Goal: Transaction & Acquisition: Purchase product/service

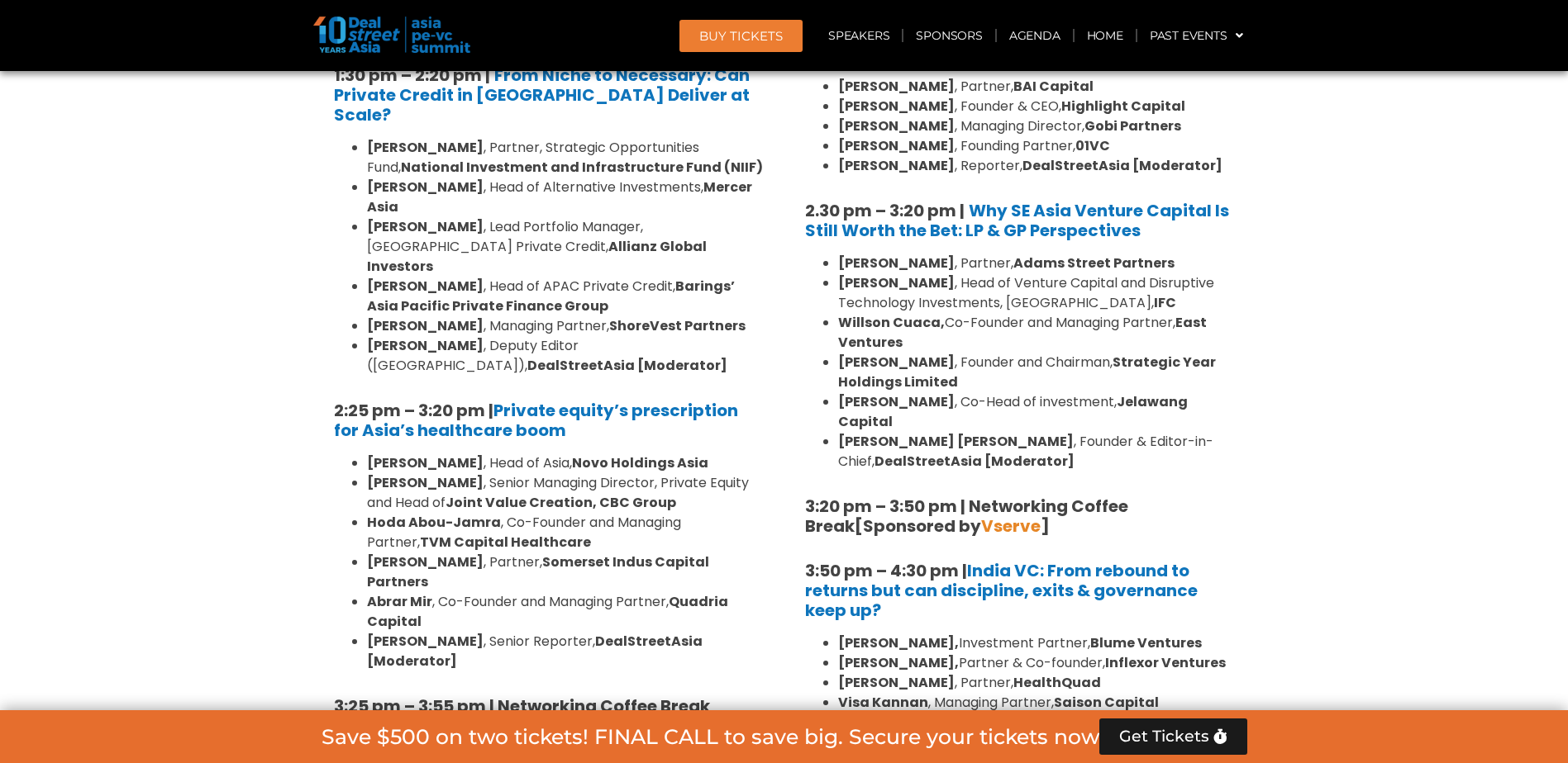
scroll to position [2358, 0]
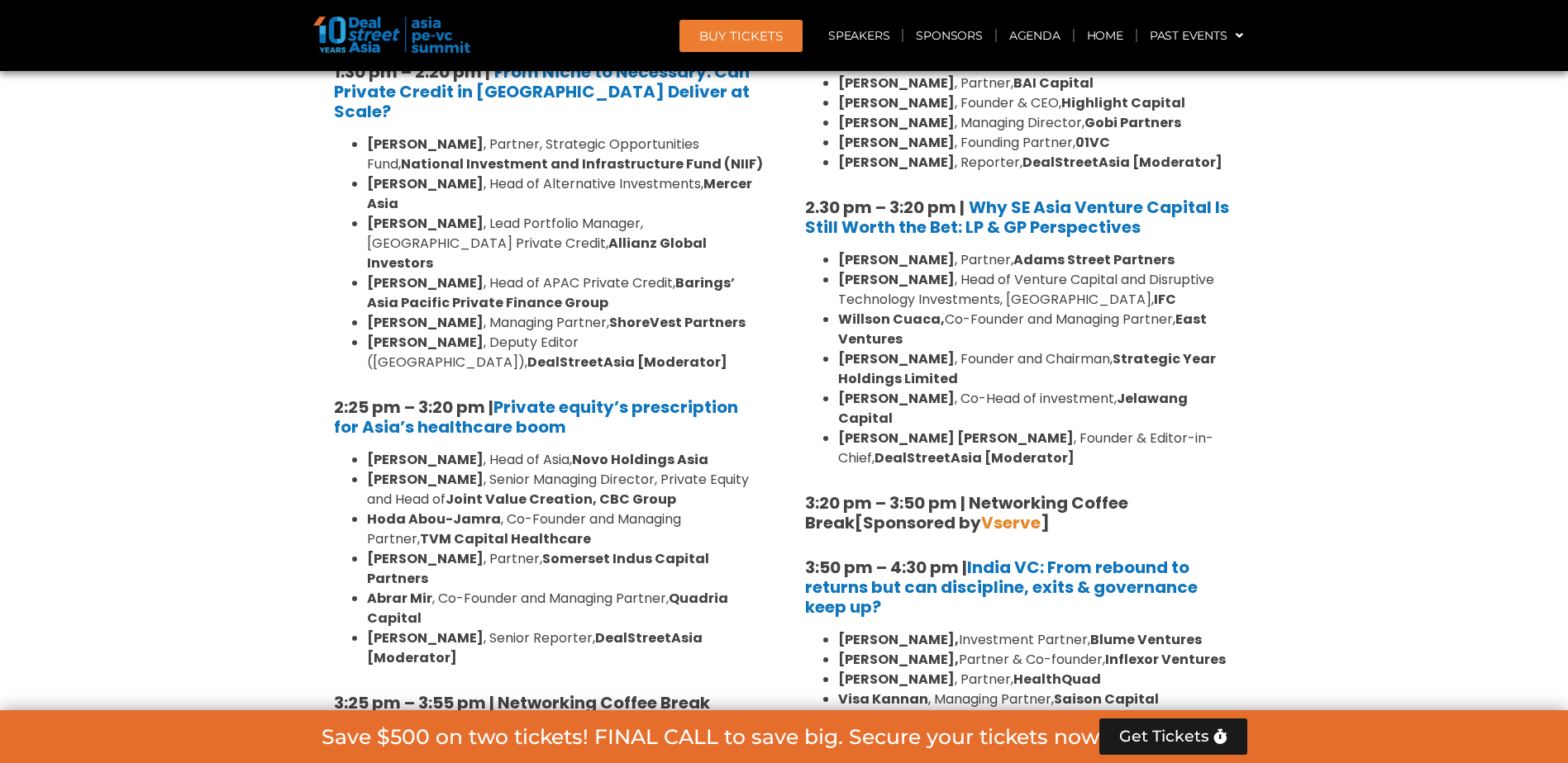
drag, startPoint x: 609, startPoint y: 508, endPoint x: 311, endPoint y: 500, distance: 298.1
click at [528, 711] on span "Kopi Kenangan" at bounding box center [525, 722] width 130 height 23
drag, startPoint x: 636, startPoint y: 501, endPoint x: 310, endPoint y: 485, distance: 326.4
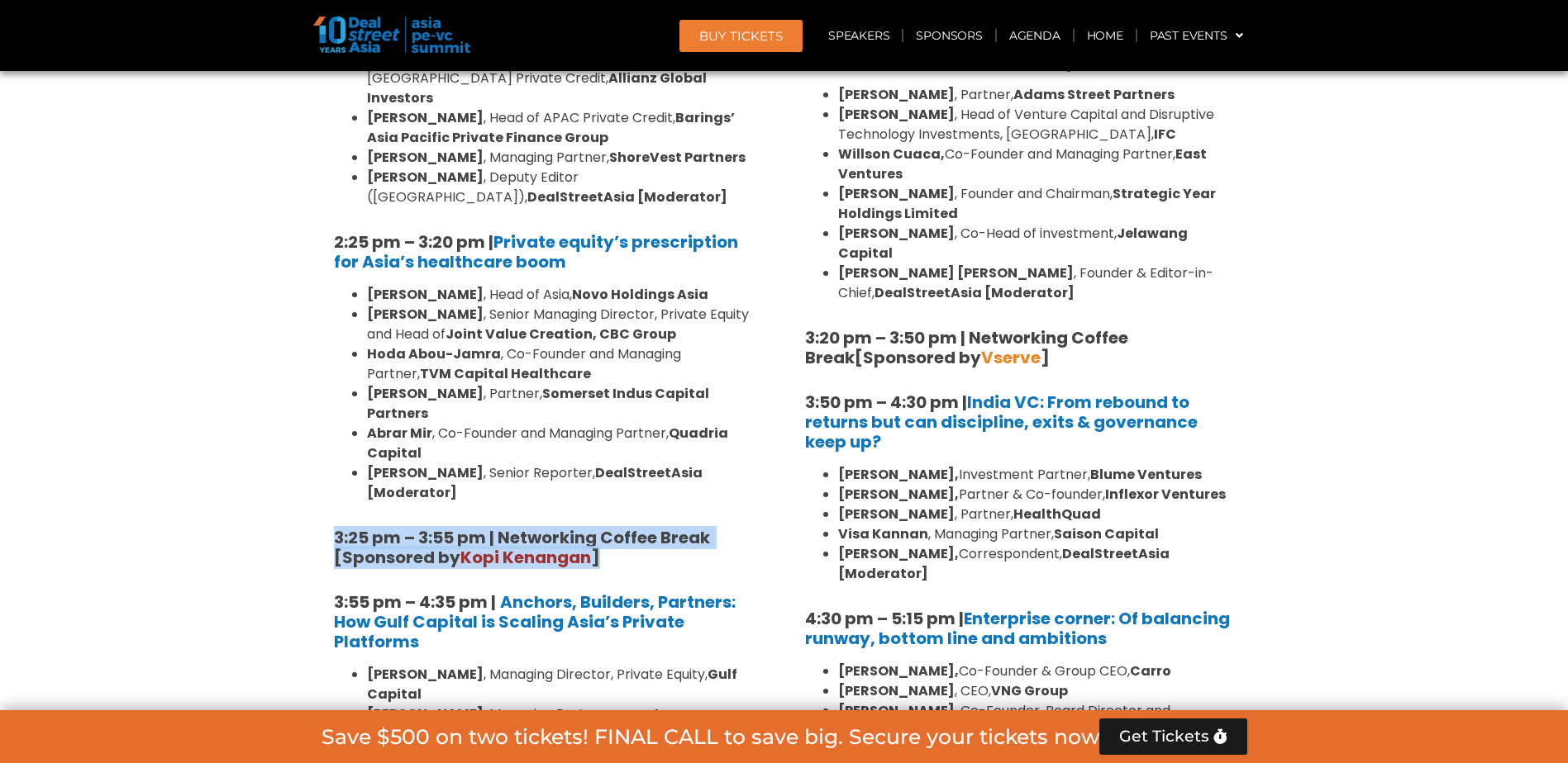
scroll to position [2440, 0]
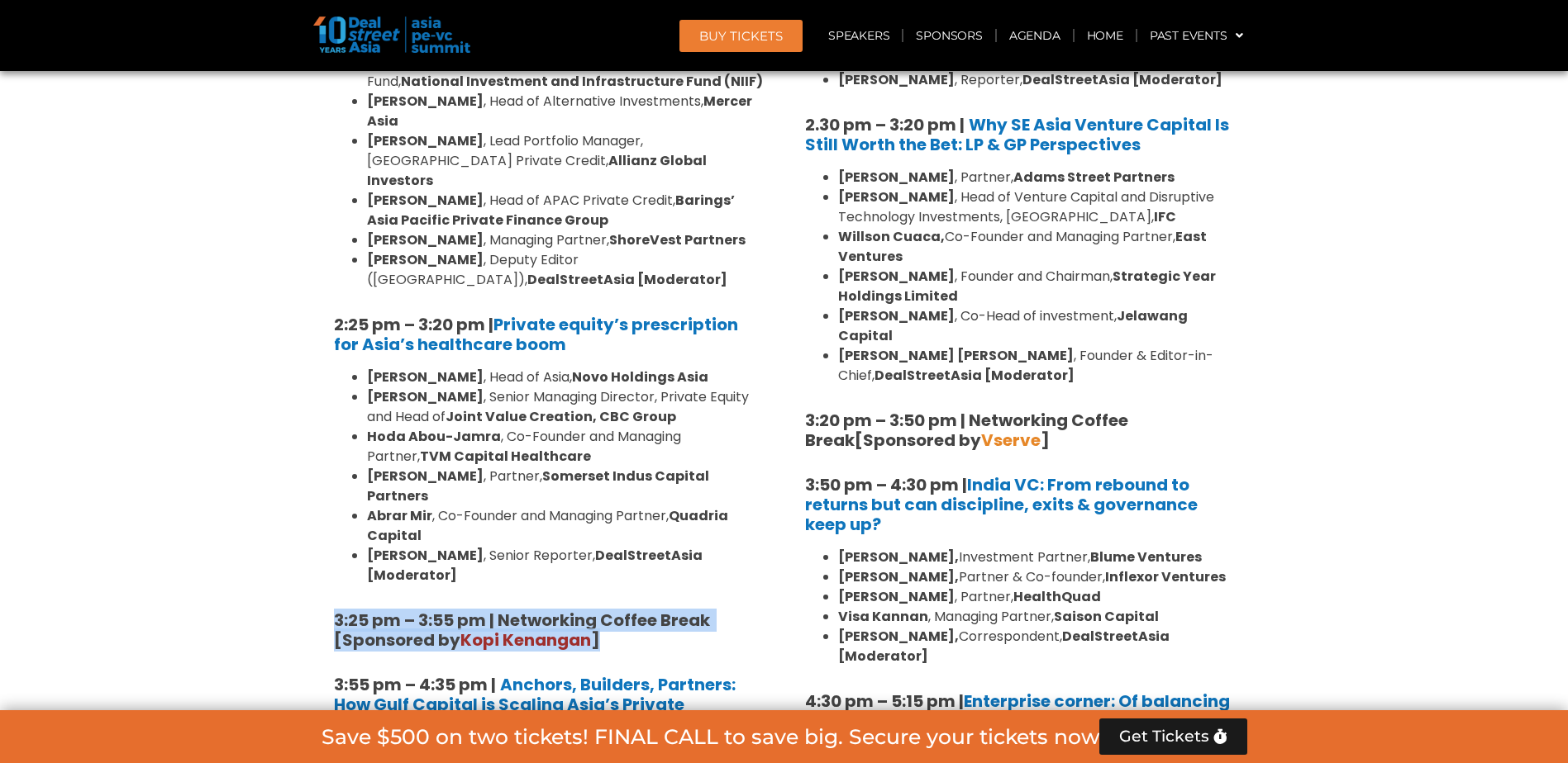
click at [570, 628] on span "Kopi Kenangan" at bounding box center [525, 639] width 130 height 23
click at [609, 610] on h5 "3:25 pm – 3:55 pm | Networking Coffee Break [Sponsored by [PERSON_NAME] ]" at bounding box center [548, 629] width 430 height 39
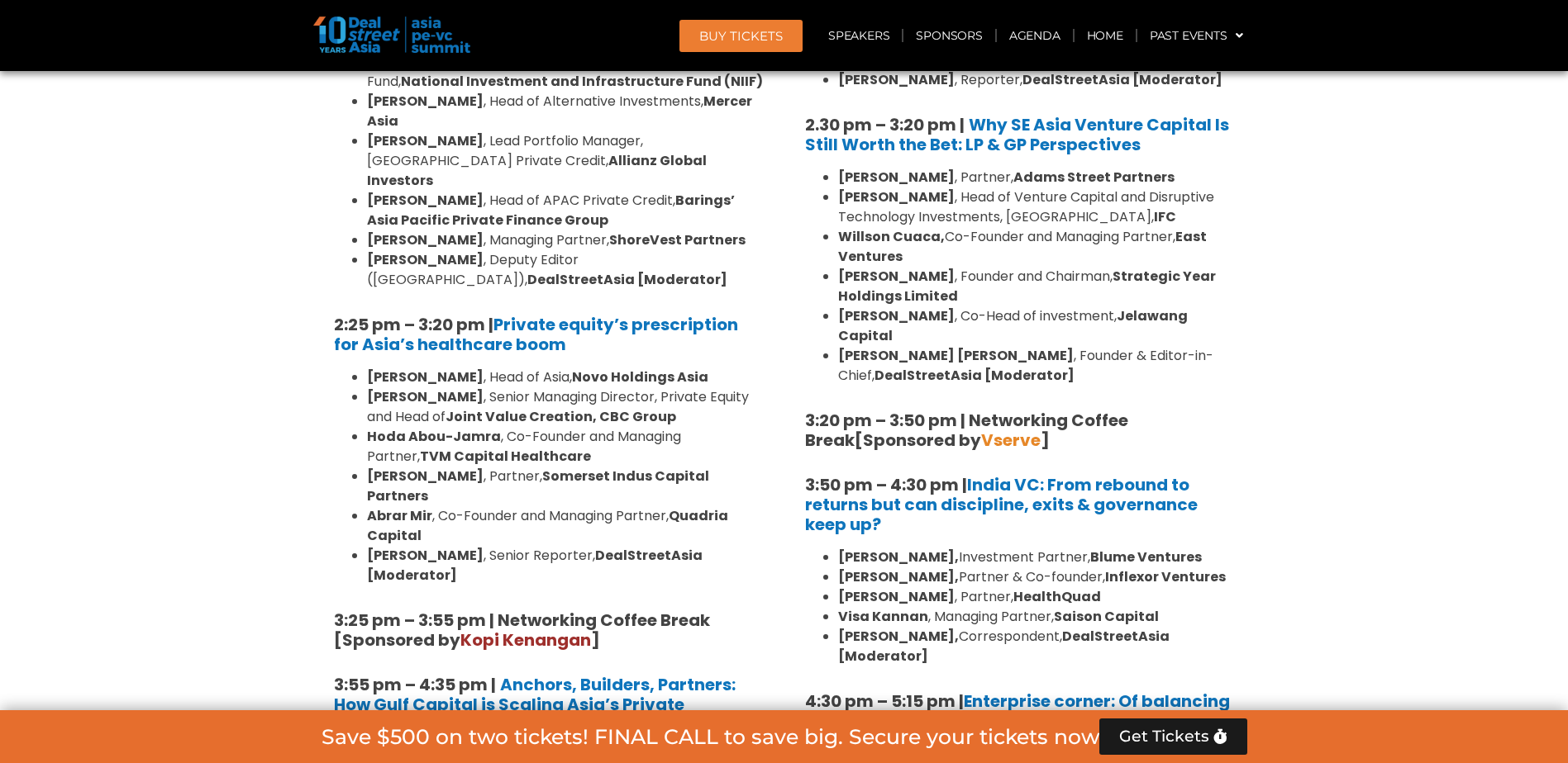
drag, startPoint x: 598, startPoint y: 419, endPoint x: 579, endPoint y: 420, distance: 19.0
click at [589, 609] on strong "3:25 pm – 3:55 pm | Networking Coffee Break [Sponsored by [PERSON_NAME] ]" at bounding box center [523, 630] width 379 height 43
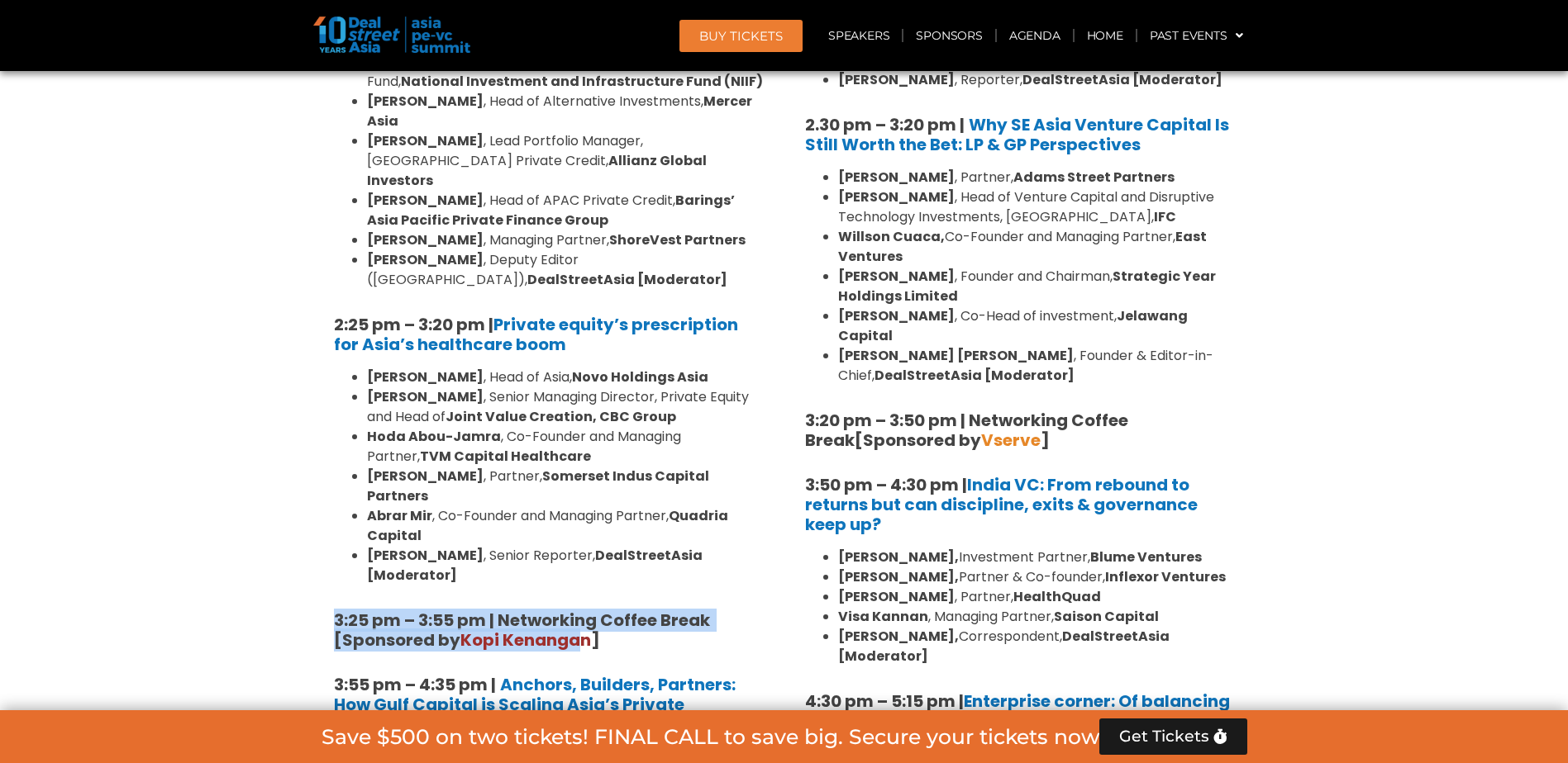
drag, startPoint x: 579, startPoint y: 420, endPoint x: 334, endPoint y: 394, distance: 246.4
click at [334, 609] on strong "3:25 pm – 3:55 pm | Networking Coffee Break [Sponsored by [PERSON_NAME] ]" at bounding box center [523, 630] width 379 height 43
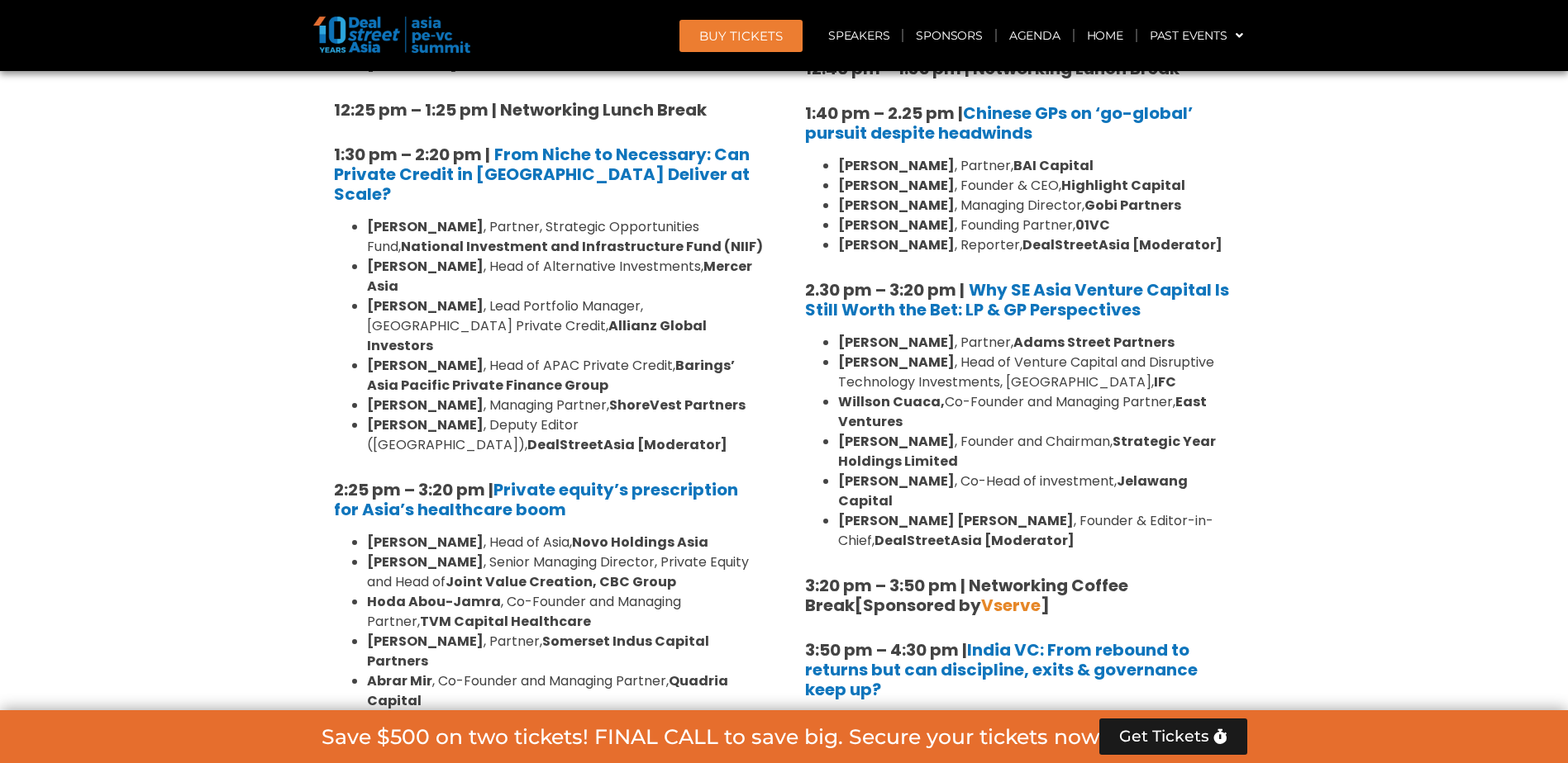
click at [639, 593] on li "Hoda Abou-Jamra , Co-Founder and Managing Partner, TVM Capital Healthcare" at bounding box center [565, 612] width 397 height 39
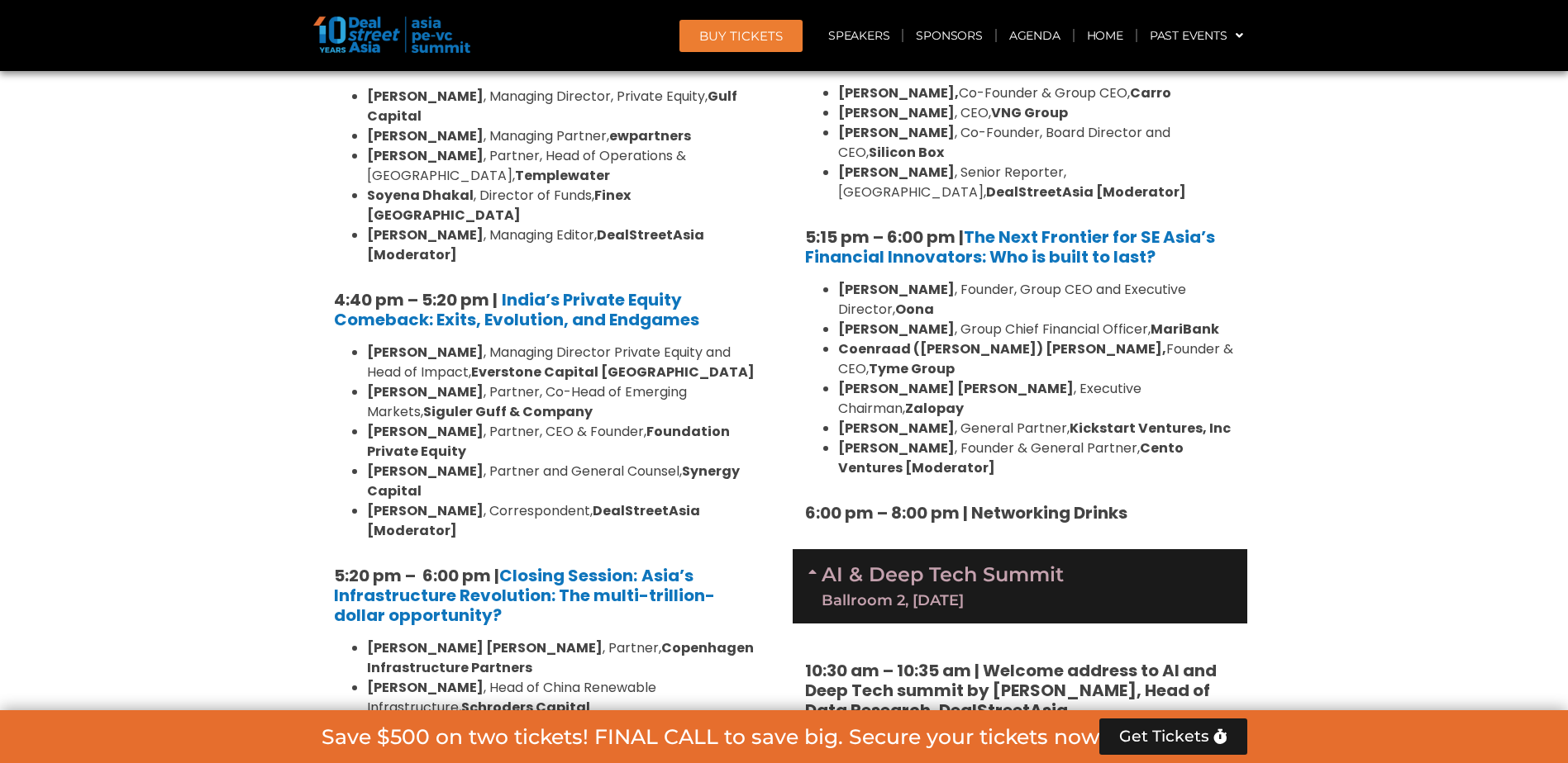
scroll to position [3183, 0]
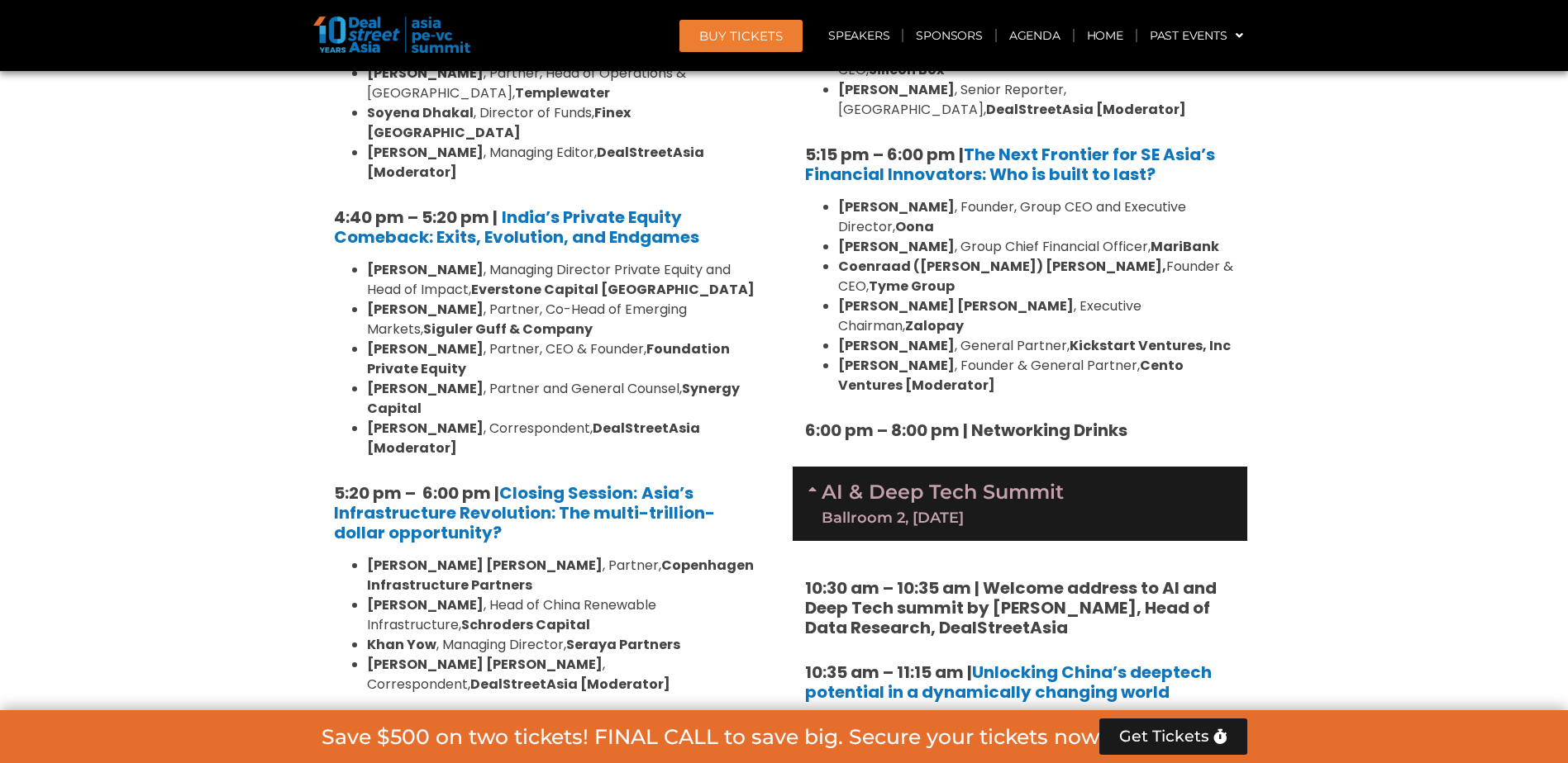
click at [333, 721] on div "Limited Partners [GEOGRAPHIC_DATA] 2, [DATE]" at bounding box center [549, 758] width 455 height 75
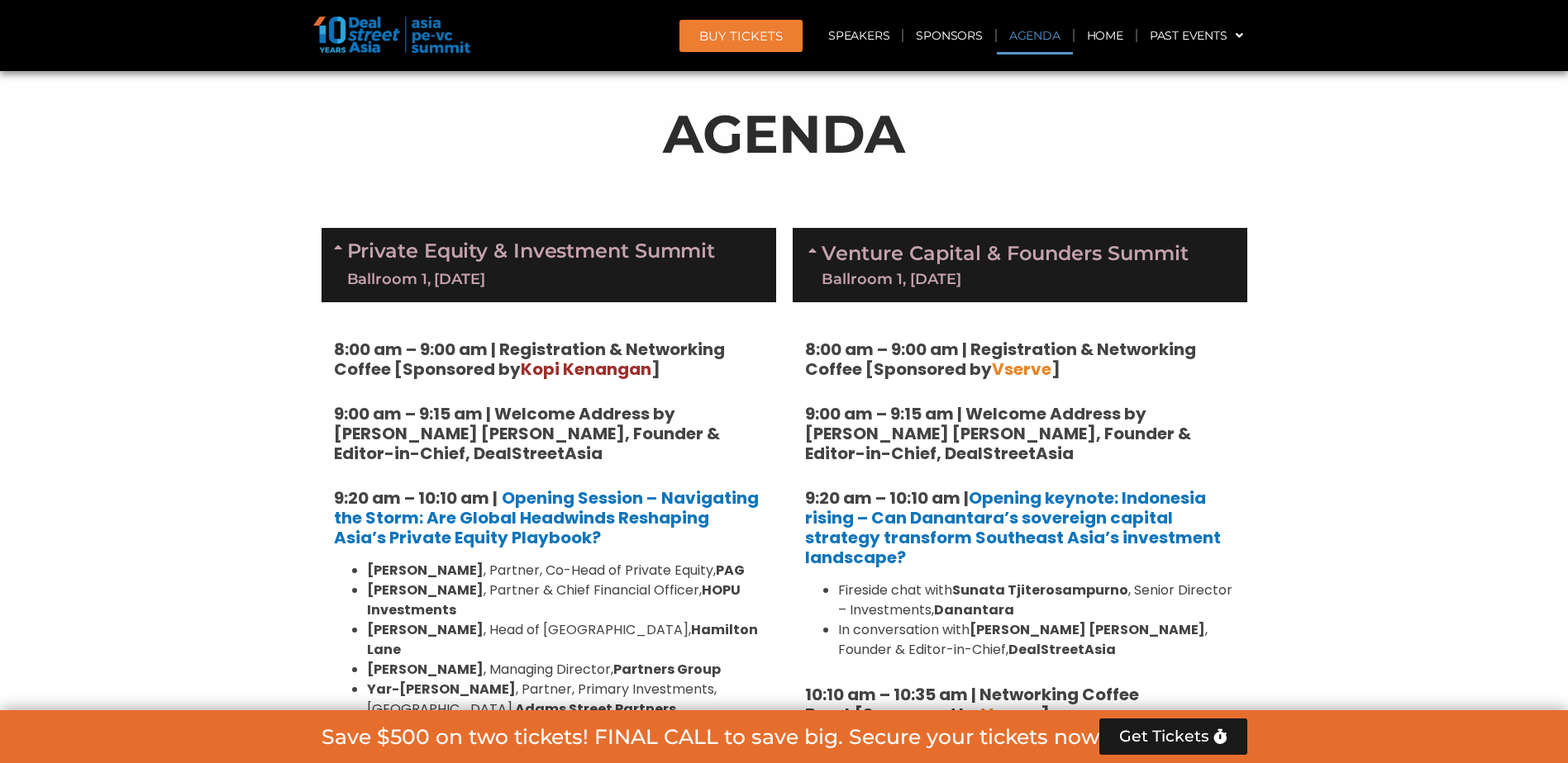
scroll to position [954, 0]
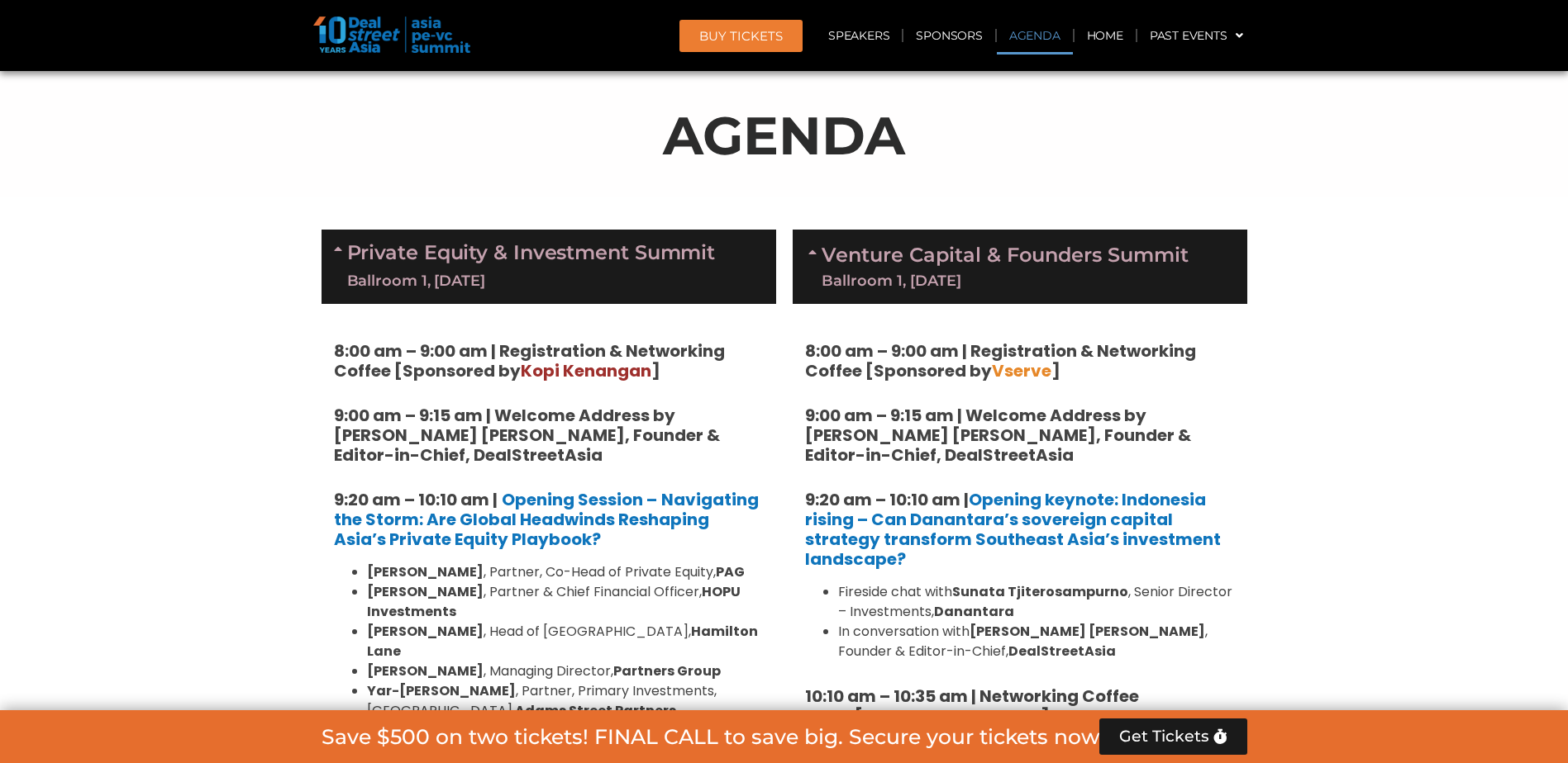
click at [609, 254] on link "Private Equity & Investment Summit Ballroom 1, [DATE]" at bounding box center [532, 267] width 368 height 49
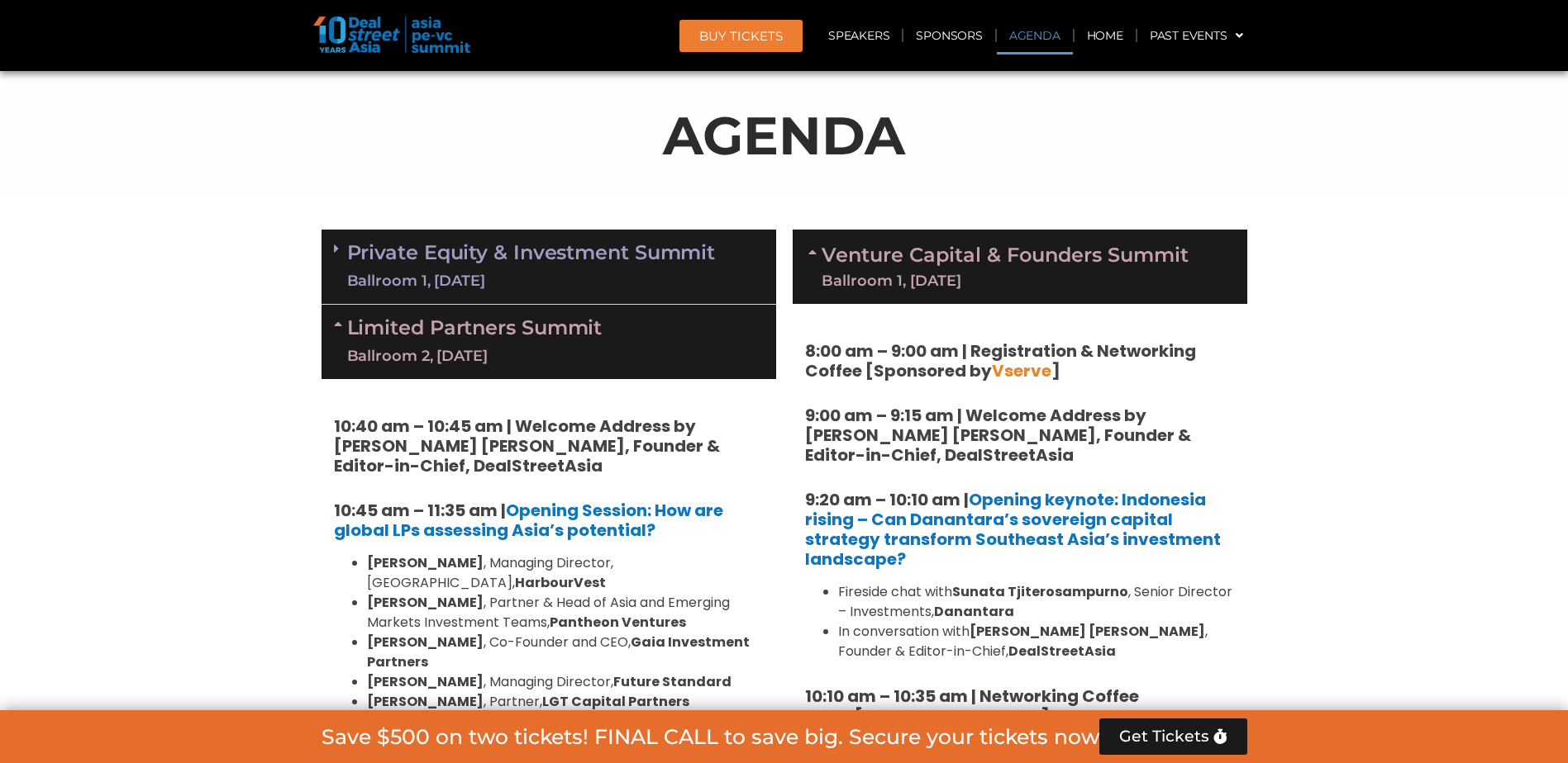
click at [593, 323] on link "Limited Partners [GEOGRAPHIC_DATA] 2, [DATE]" at bounding box center [475, 342] width 256 height 49
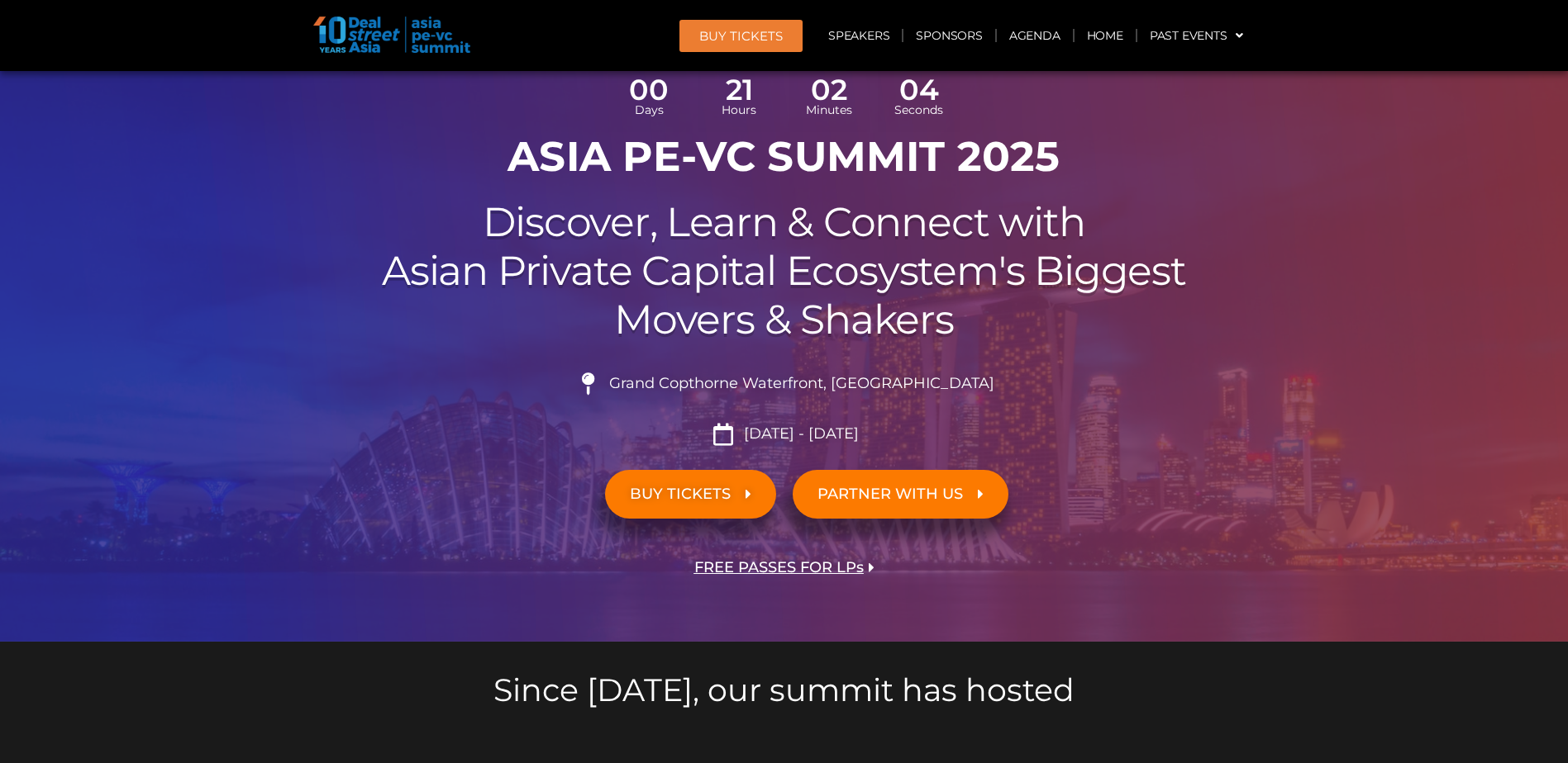
scroll to position [0, 0]
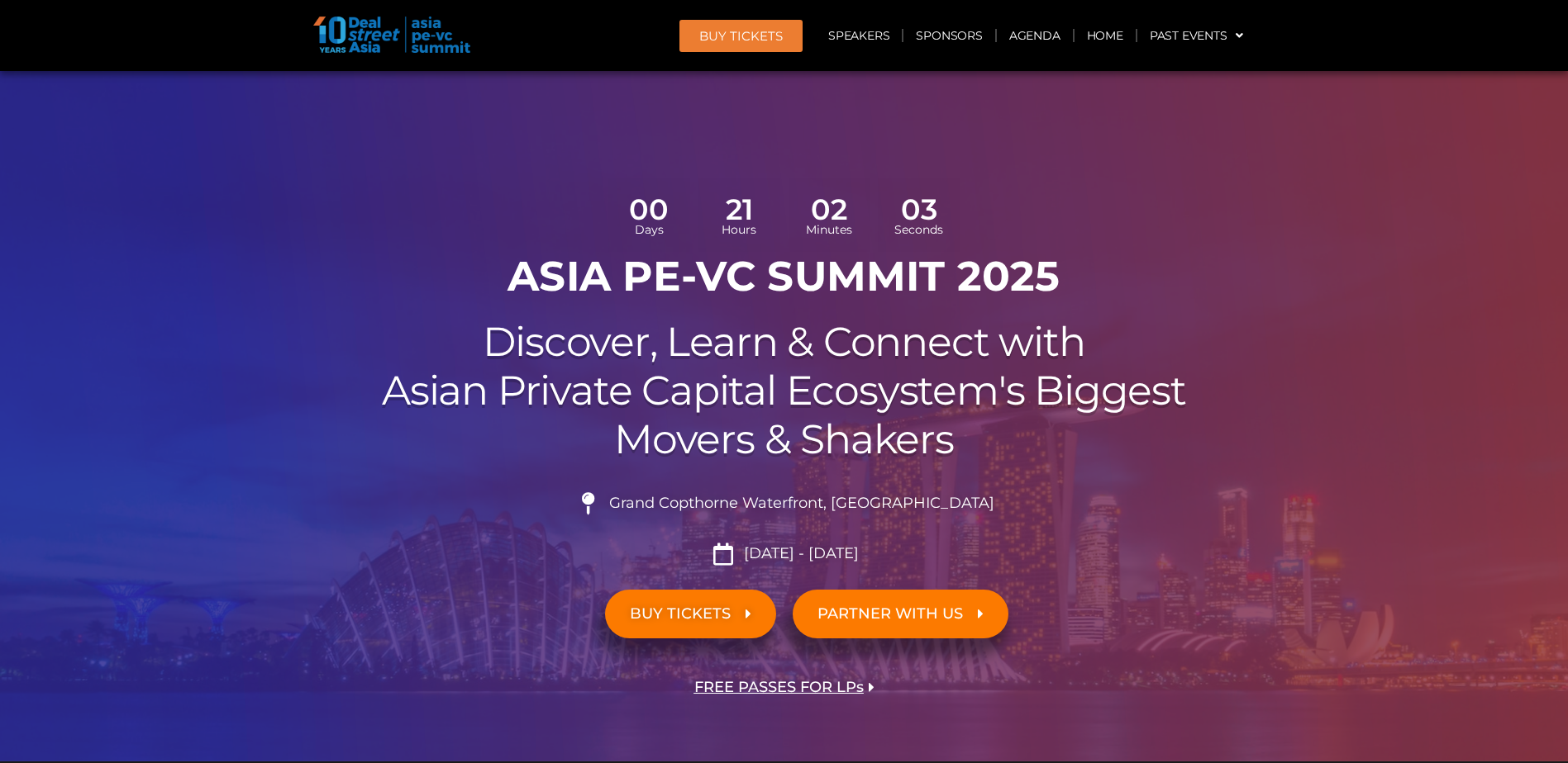
click at [739, 29] on span "BUY Tickets" at bounding box center [740, 36] width 83 height 13
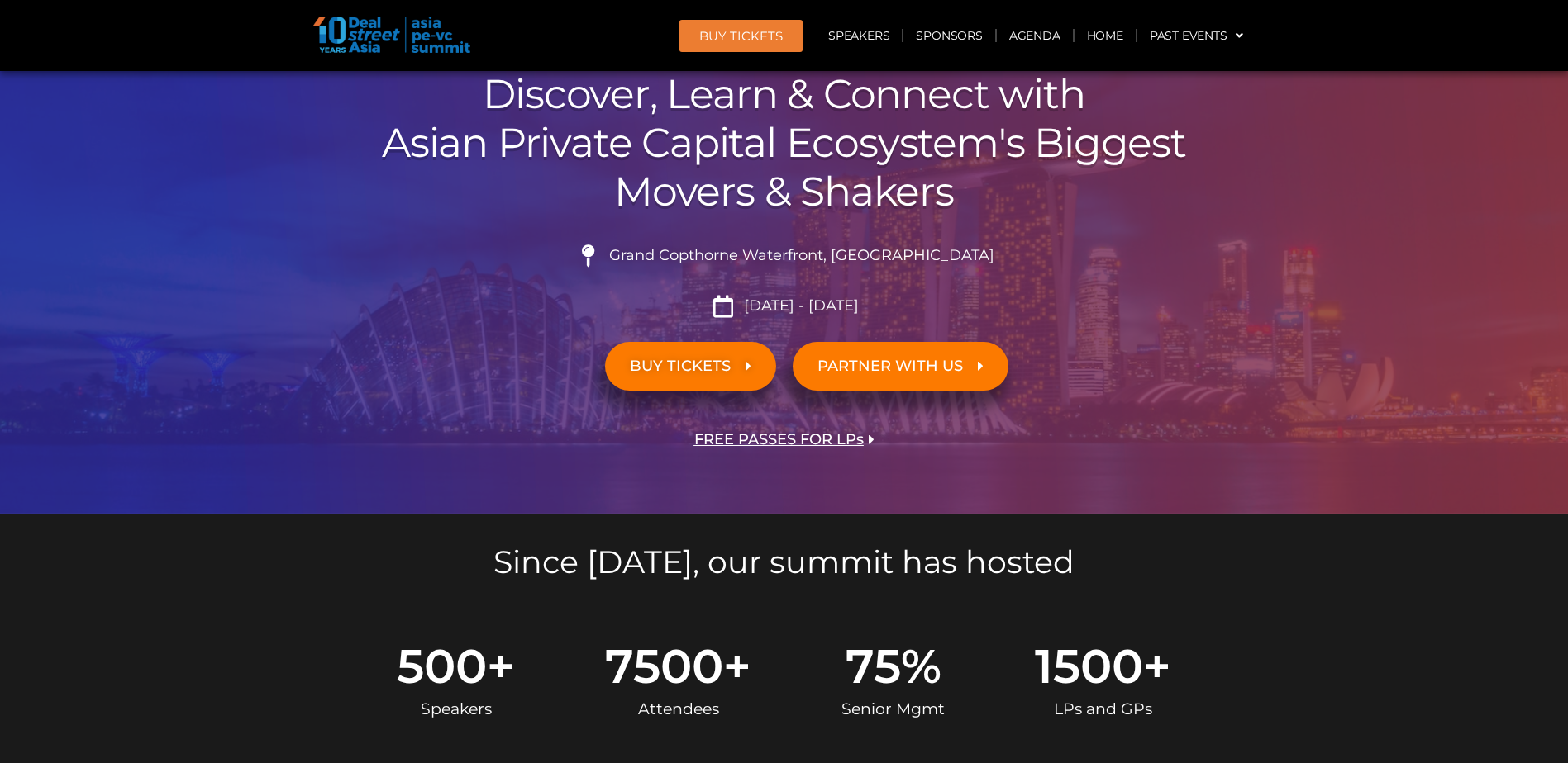
scroll to position [496, 0]
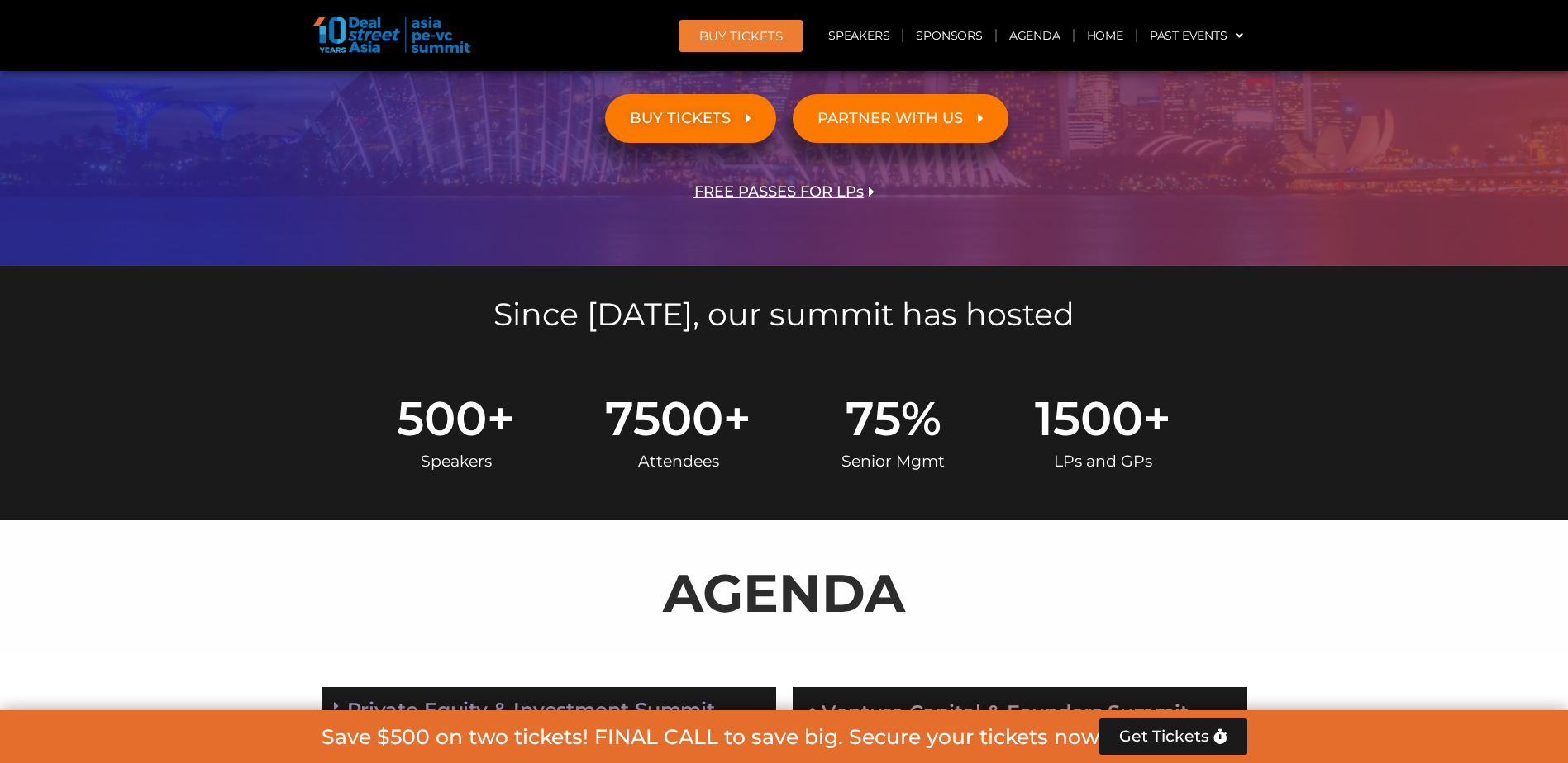
click at [1087, 452] on div "LPs and GPs" at bounding box center [1102, 461] width 137 height 39
click at [1082, 38] on link "Home" at bounding box center [1104, 35] width 61 height 38
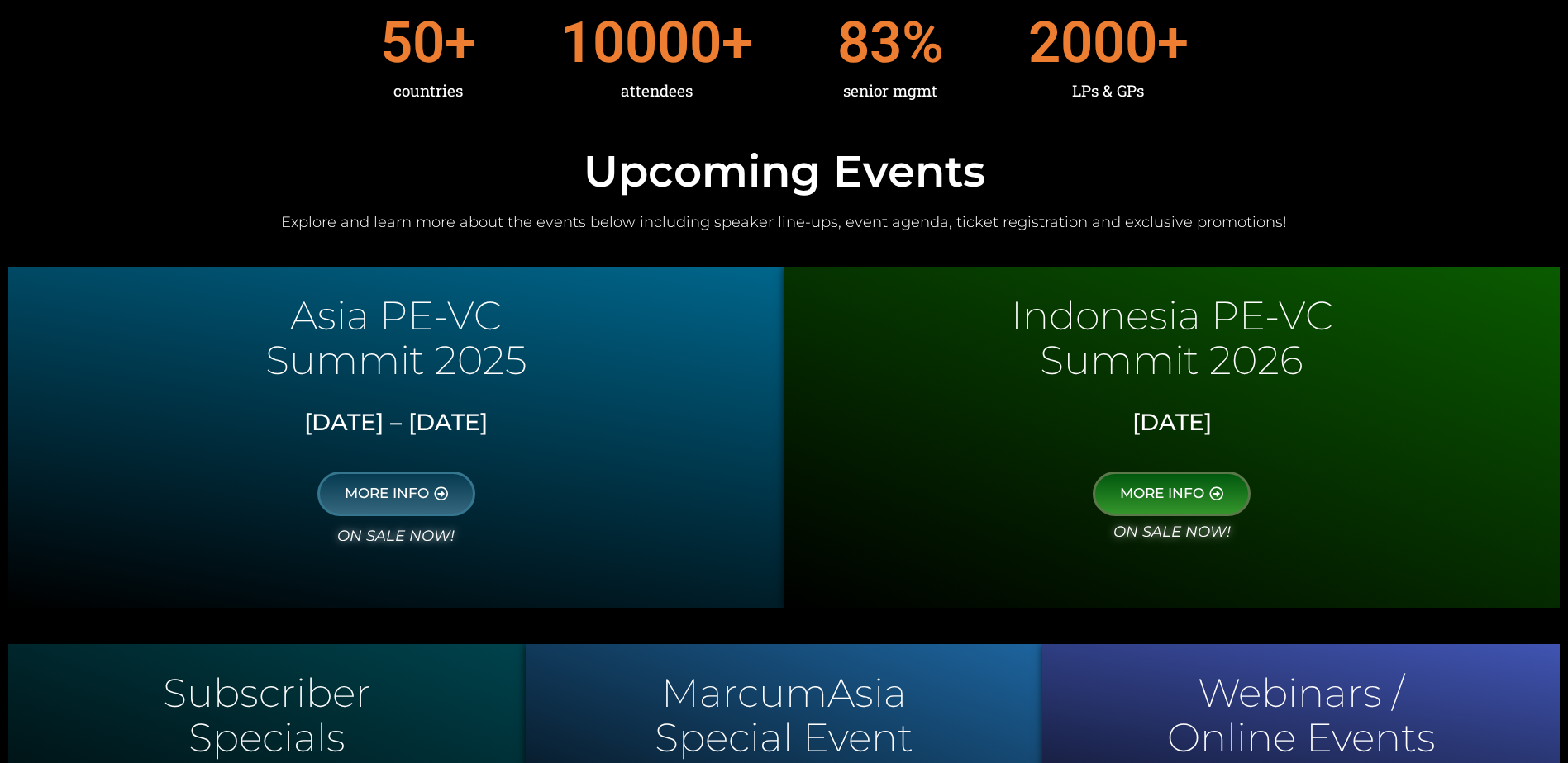
scroll to position [660, 0]
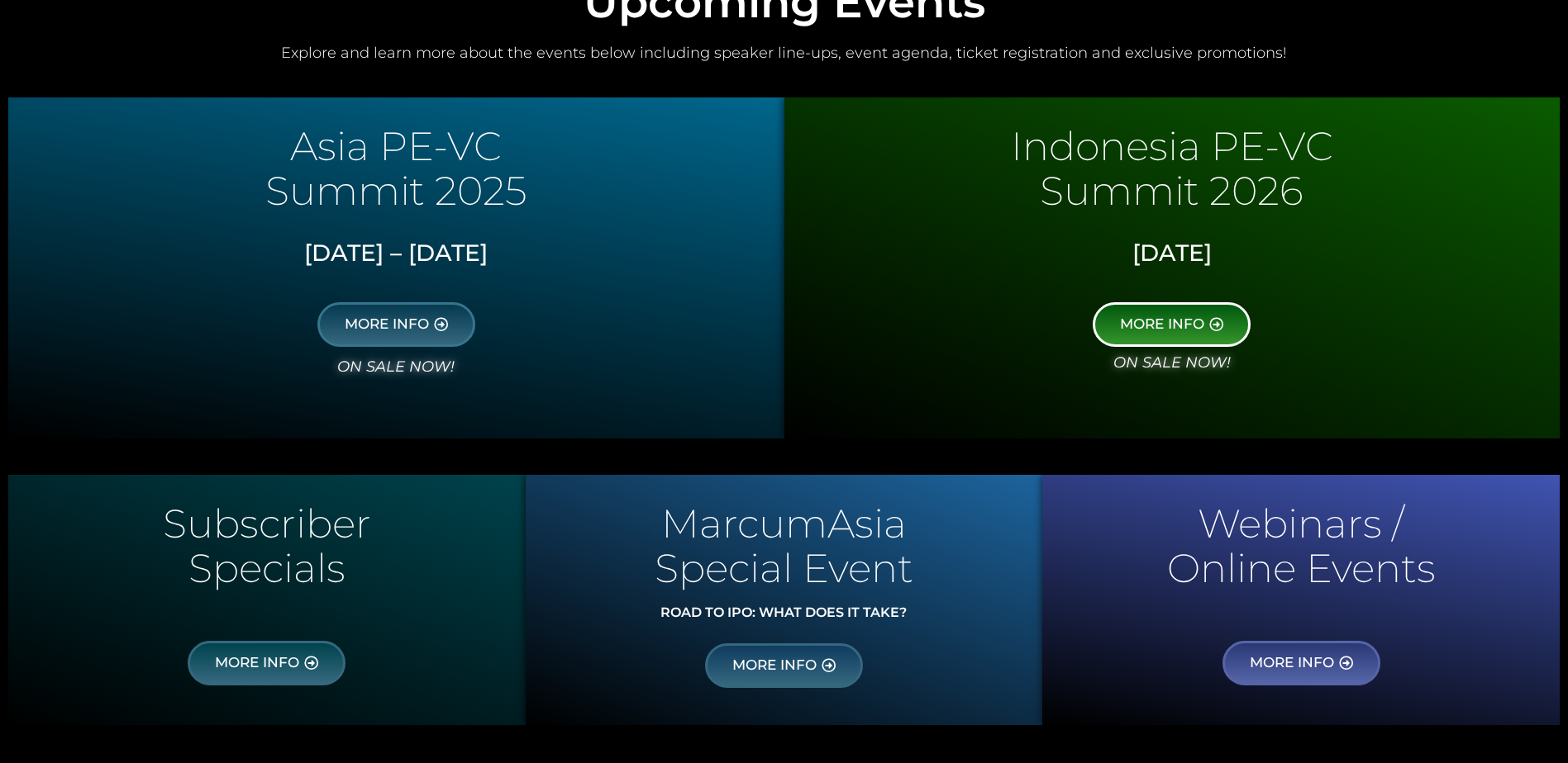
click at [1167, 344] on link "MORE INFO" at bounding box center [1171, 324] width 158 height 45
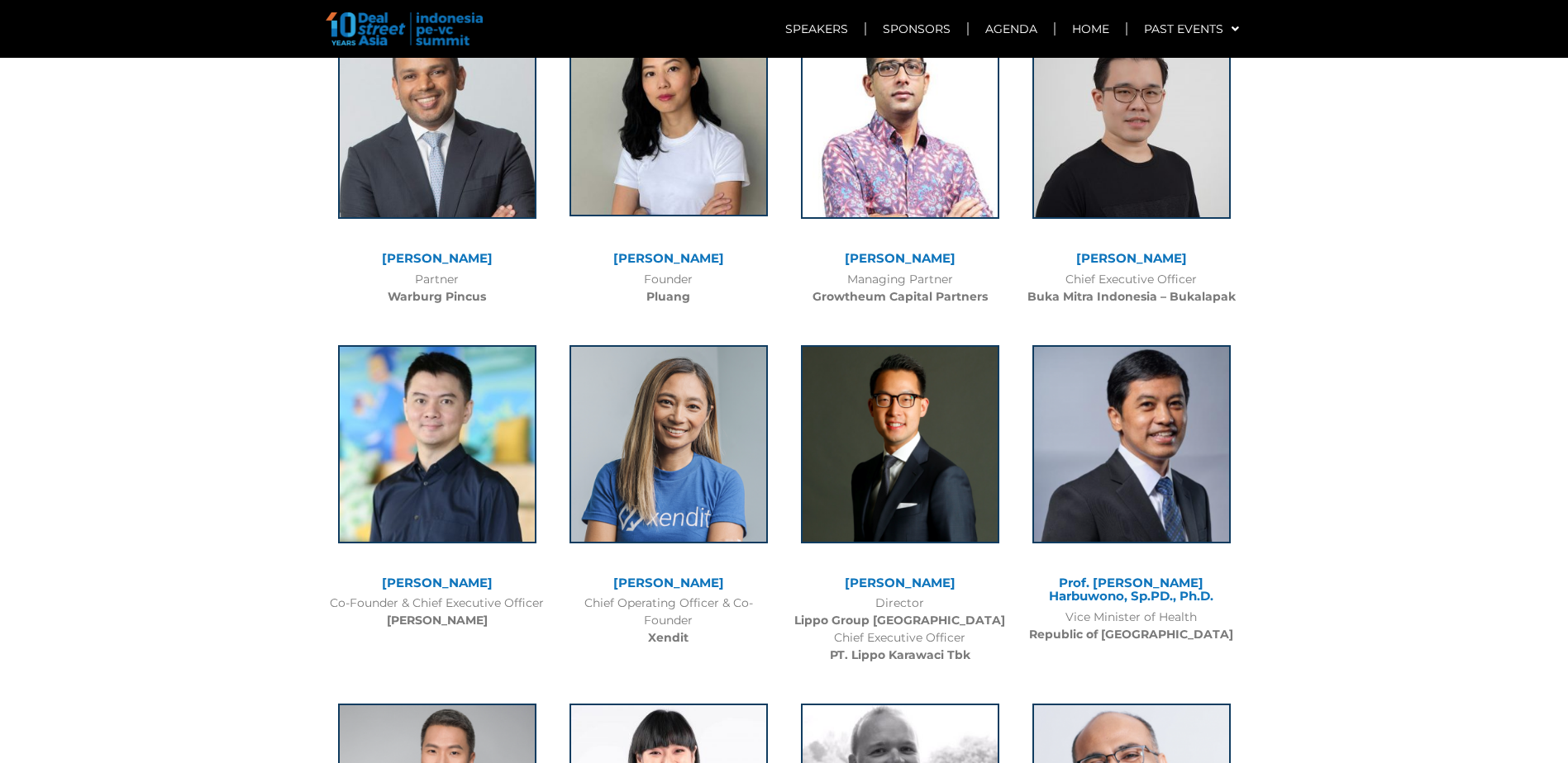
scroll to position [3552, 0]
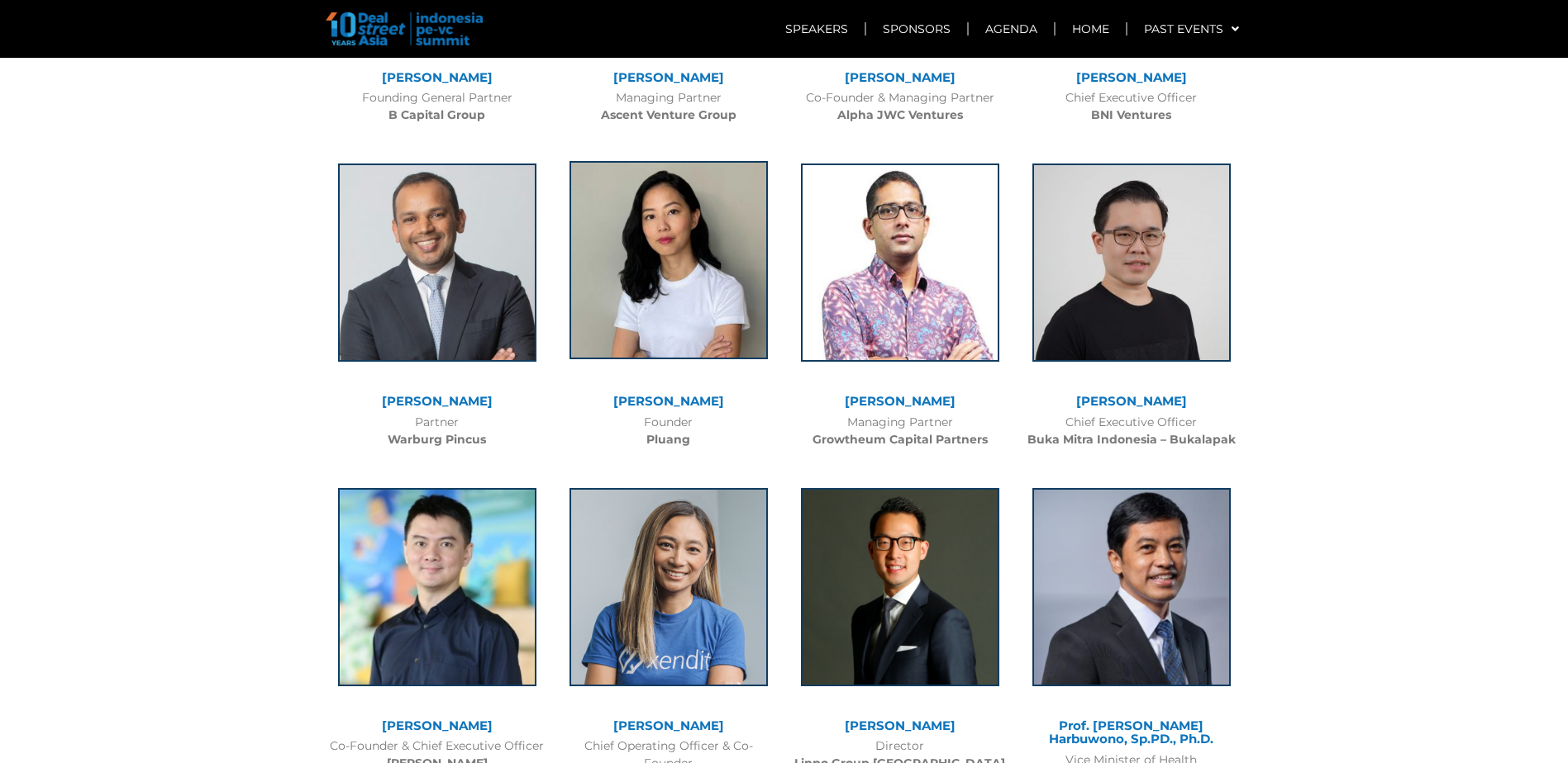
click at [729, 244] on img at bounding box center [668, 260] width 198 height 198
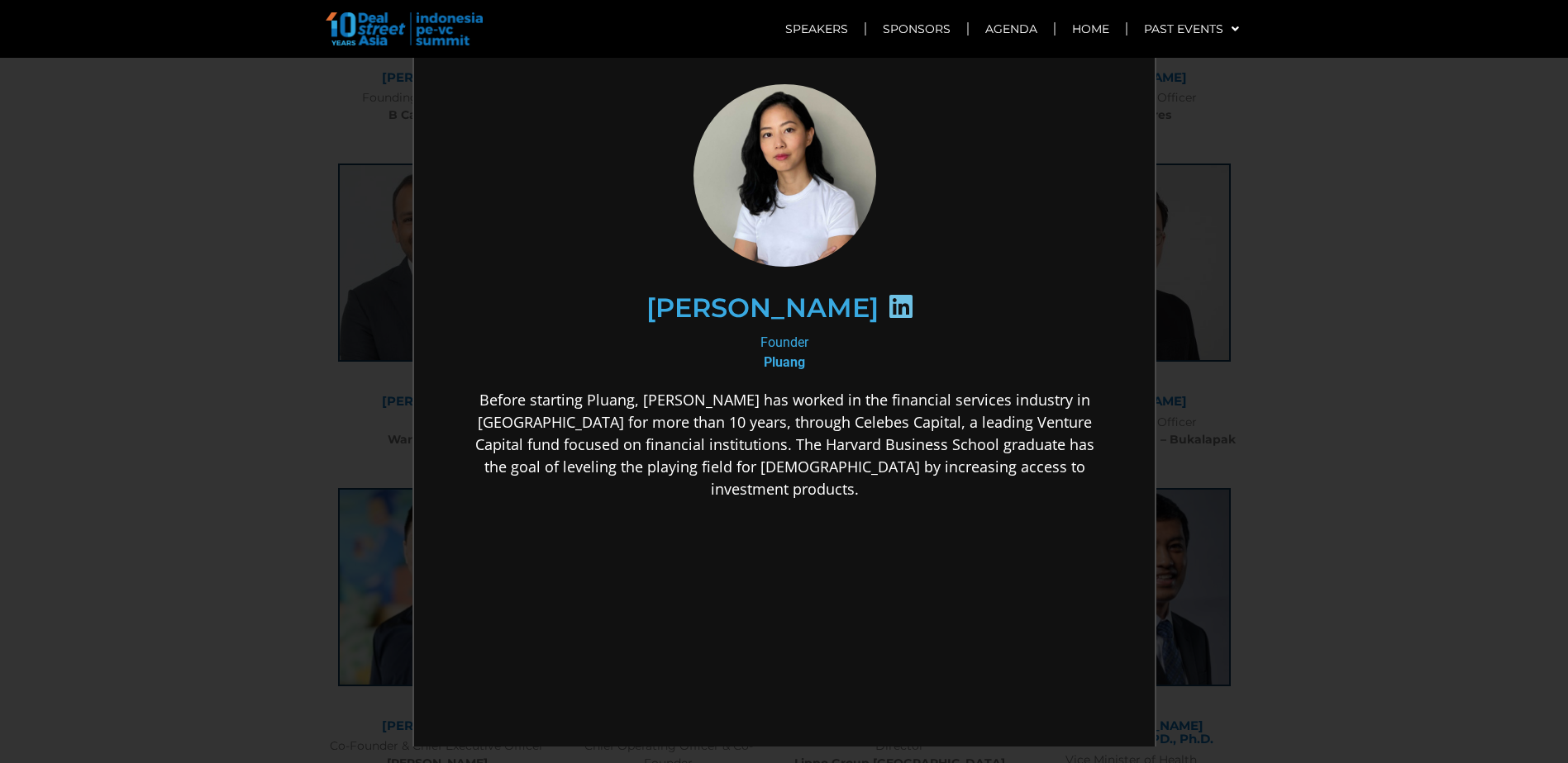
scroll to position [29, 0]
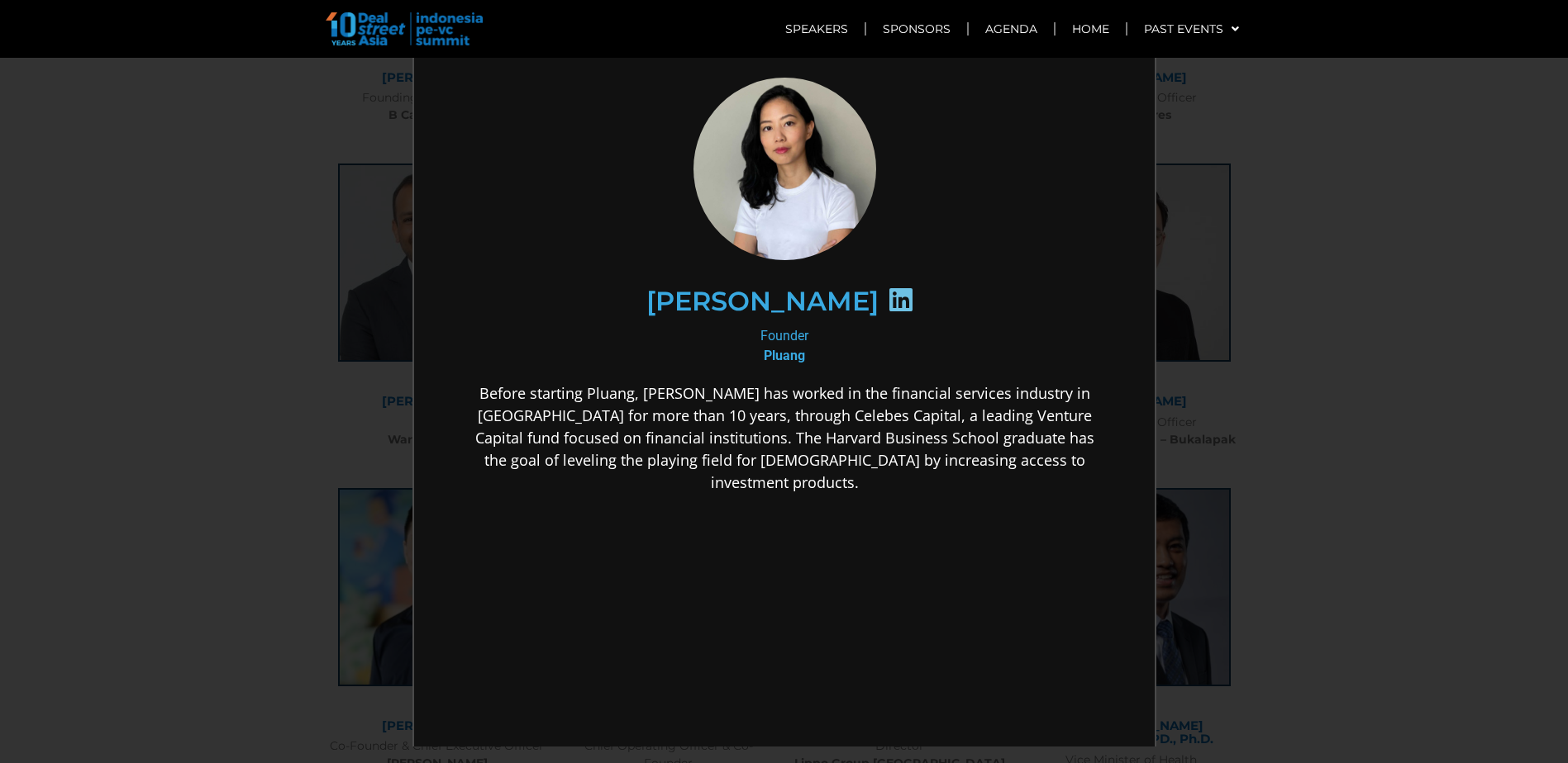
click at [1350, 401] on div "×" at bounding box center [784, 381] width 1568 height 763
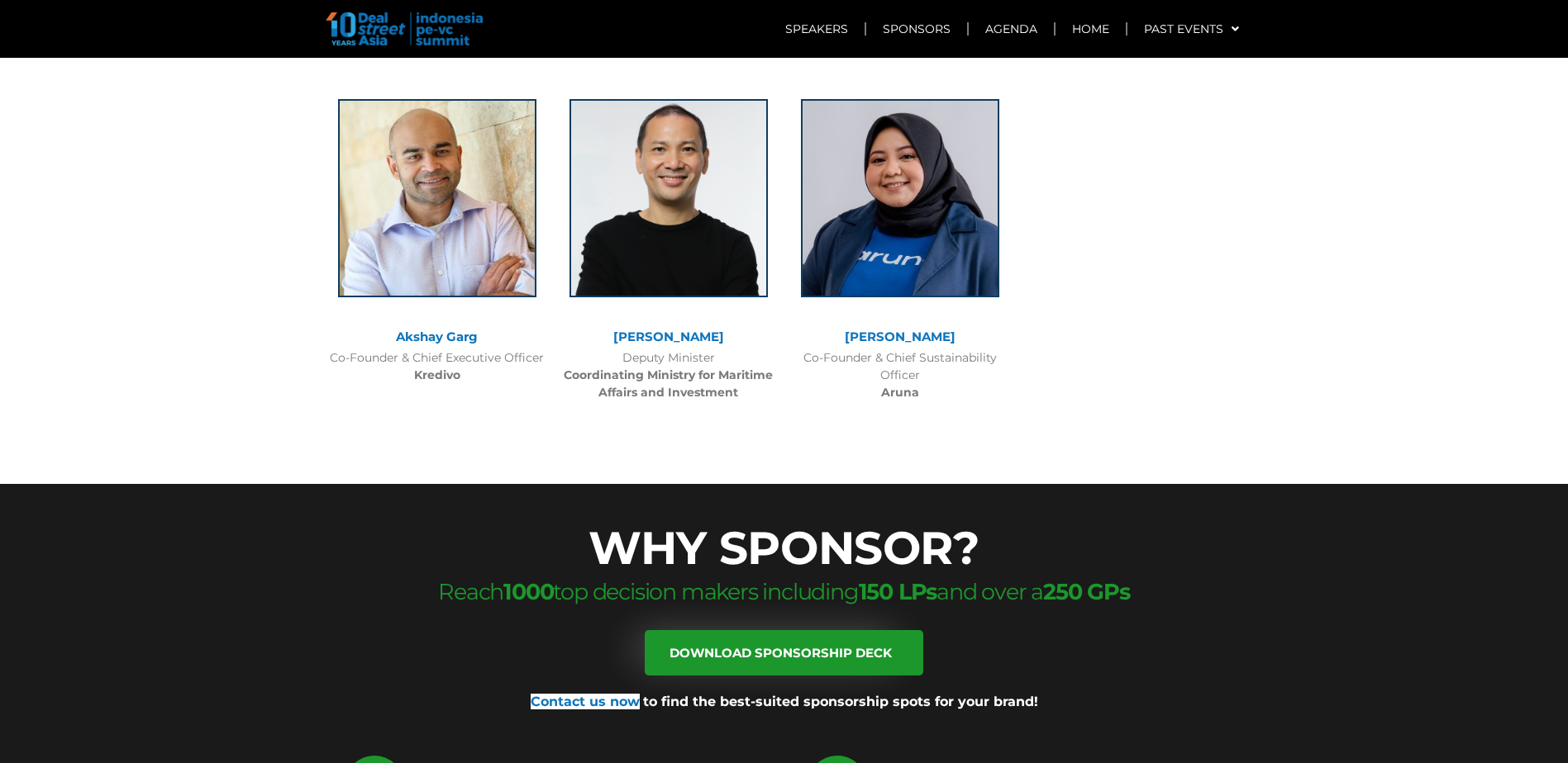
scroll to position [4956, 0]
